Goal: Information Seeking & Learning: Learn about a topic

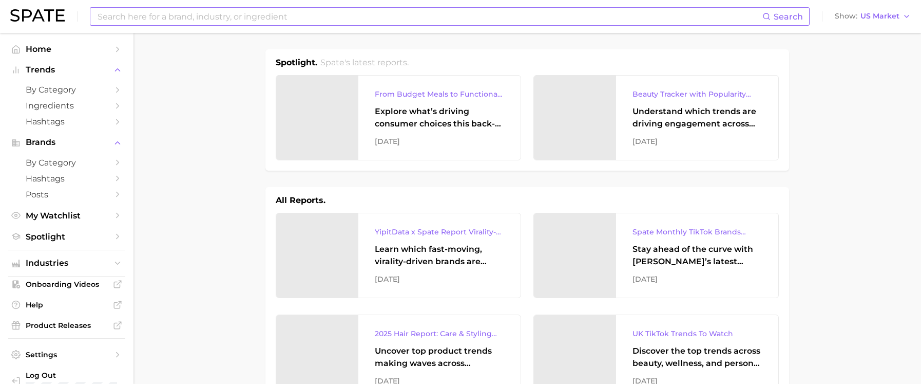
click at [623, 14] on input at bounding box center [430, 16] width 666 height 17
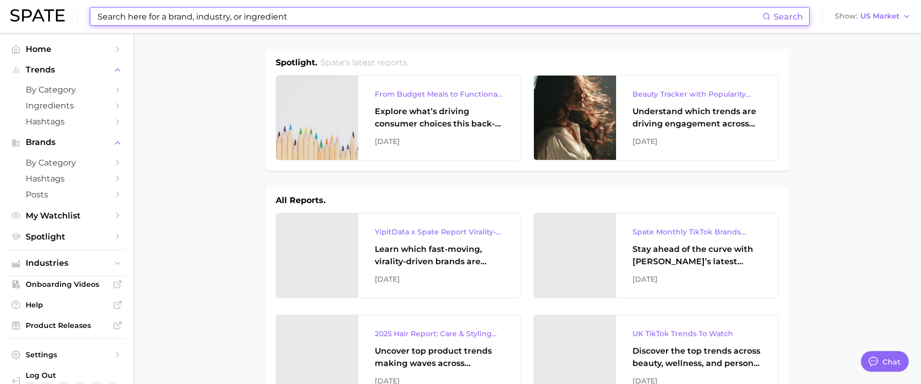
type textarea "x"
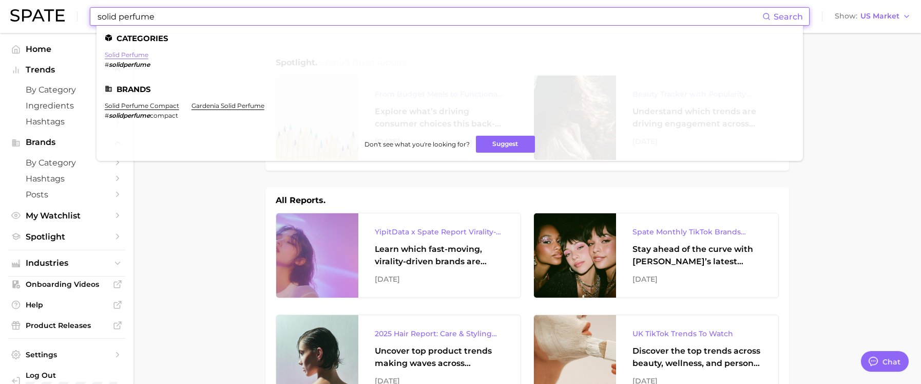
type input "solid perfume"
click at [127, 58] on link "solid perfume" at bounding box center [127, 55] width 44 height 8
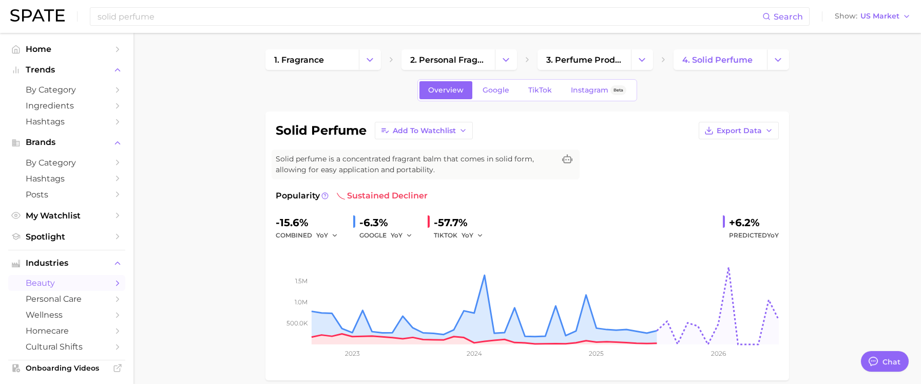
type textarea "x"
click at [536, 89] on span "TikTok" at bounding box center [540, 90] width 24 height 9
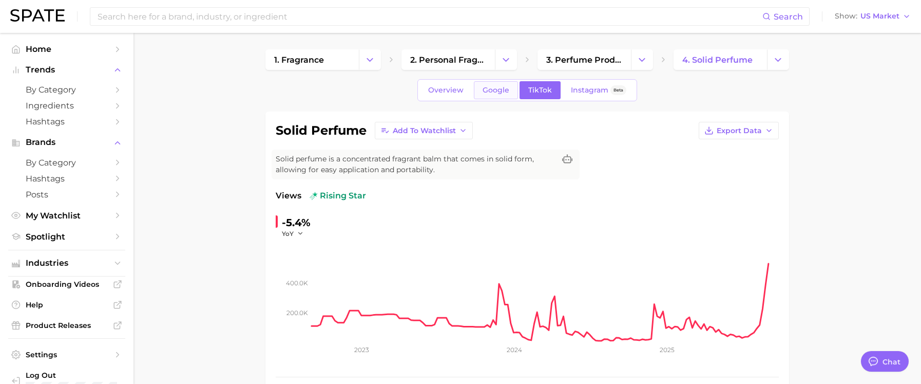
click at [489, 95] on link "Google" at bounding box center [496, 90] width 44 height 18
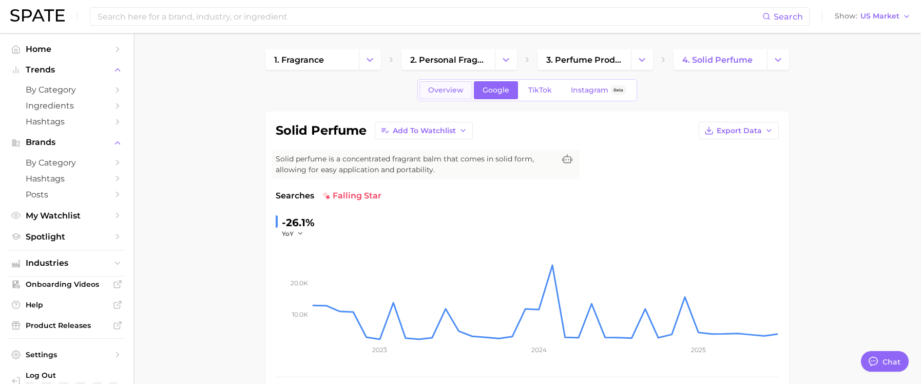
click at [448, 92] on span "Overview" at bounding box center [445, 90] width 35 height 9
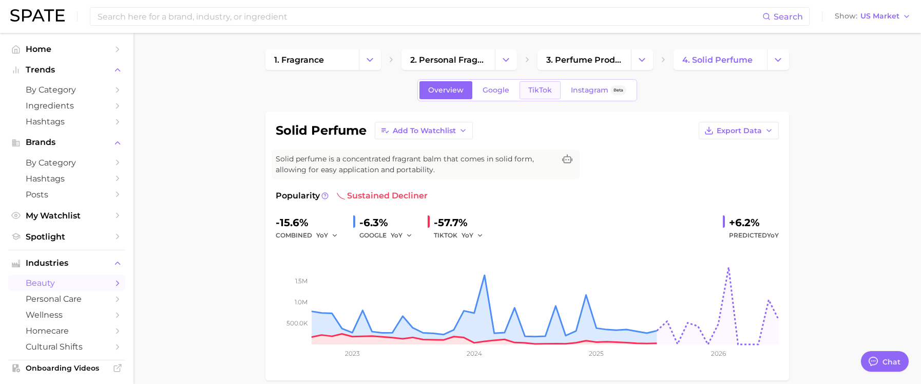
click at [534, 91] on span "TikTok" at bounding box center [540, 90] width 24 height 9
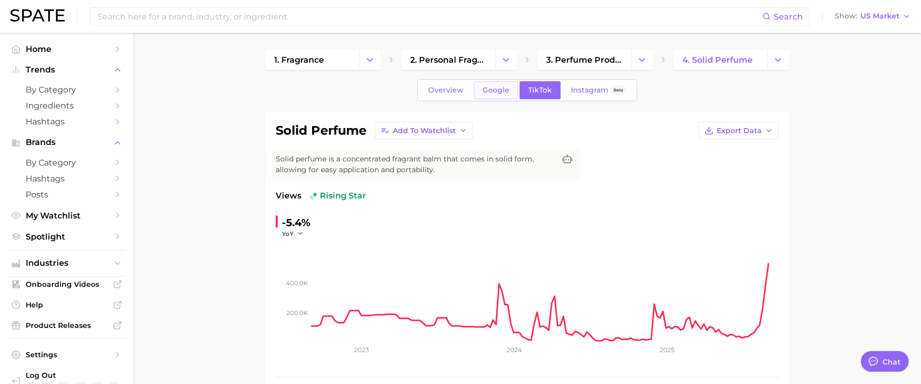
click at [497, 87] on span "Google" at bounding box center [496, 90] width 27 height 9
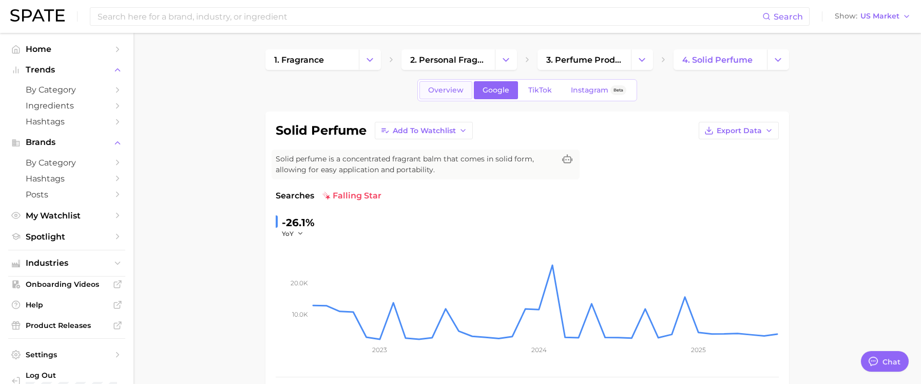
click at [458, 93] on span "Overview" at bounding box center [445, 90] width 35 height 9
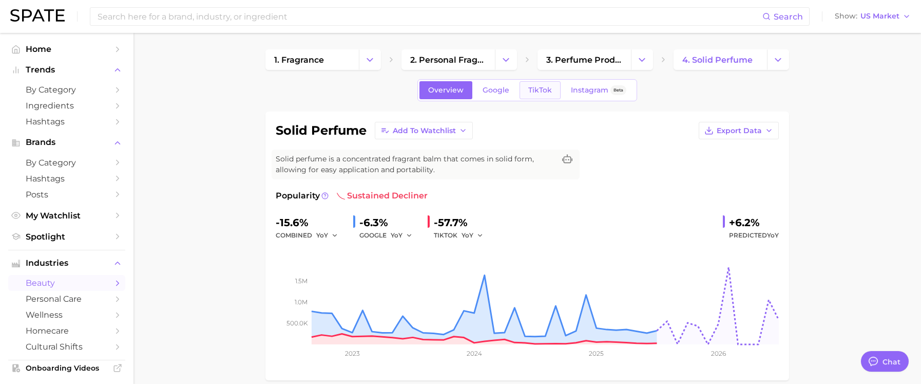
click at [537, 91] on span "TikTok" at bounding box center [540, 90] width 24 height 9
